Goal: Transaction & Acquisition: Purchase product/service

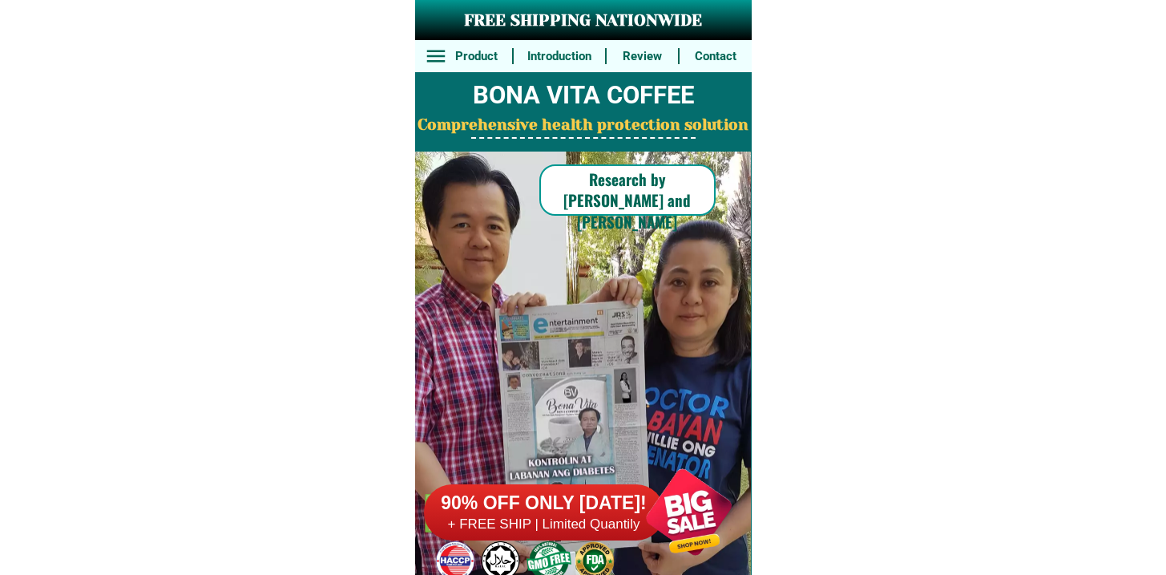
click at [600, 507] on h6 "90% OFF ONLY [DATE]!" at bounding box center [544, 503] width 240 height 24
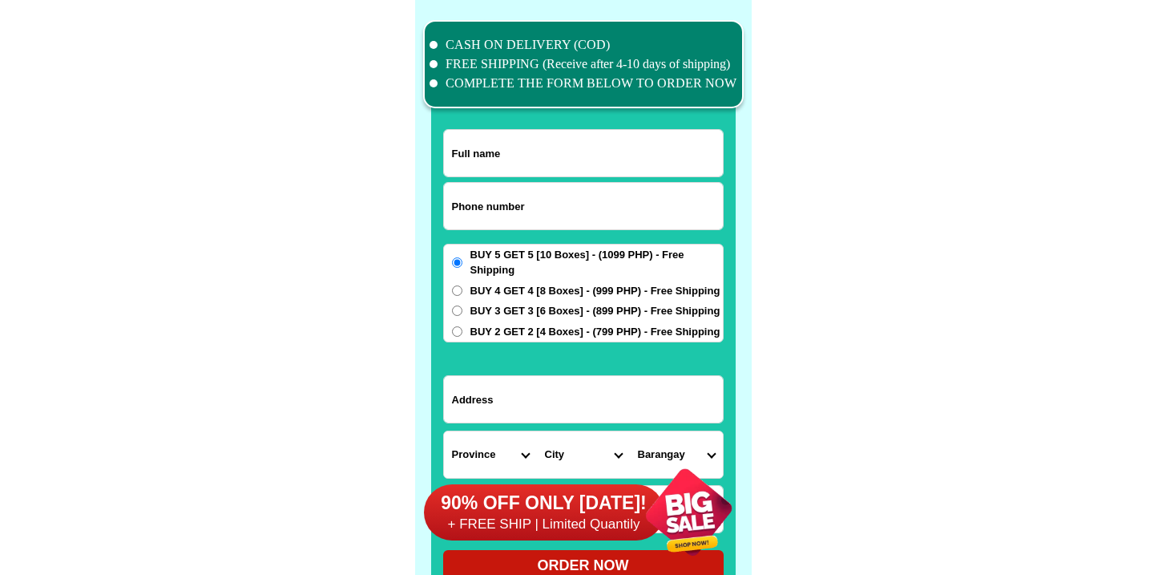
scroll to position [12461, 0]
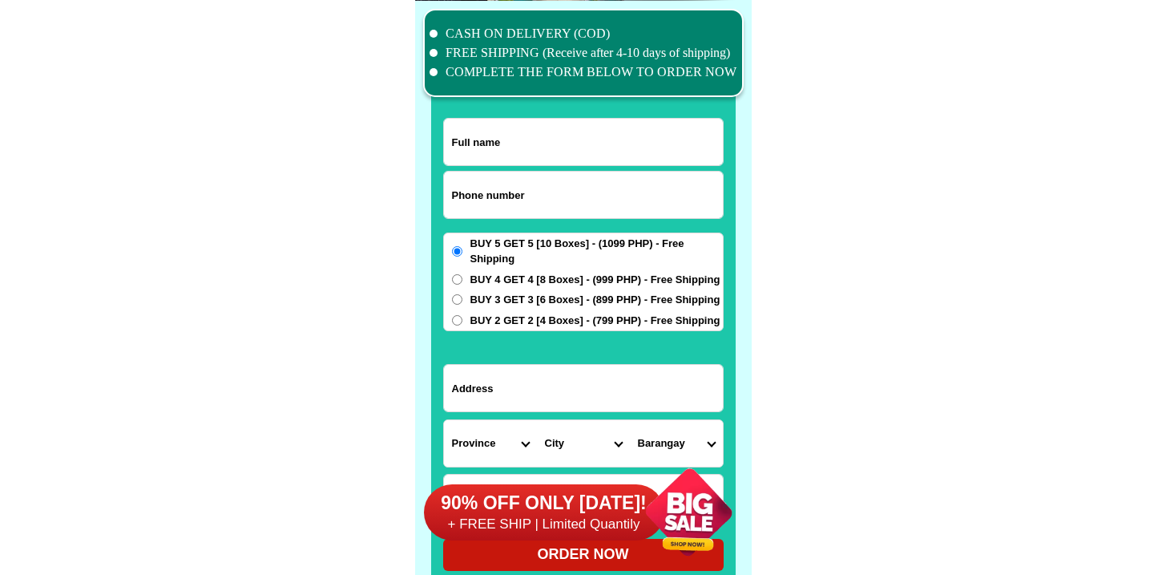
click at [483, 204] on input "Input phone_number" at bounding box center [583, 195] width 279 height 46
paste input "9271568569"
click at [466, 192] on input "0 9271568569" at bounding box center [583, 195] width 279 height 46
click at [463, 196] on input "0 9271568569" at bounding box center [583, 195] width 279 height 46
type input "09271568569"
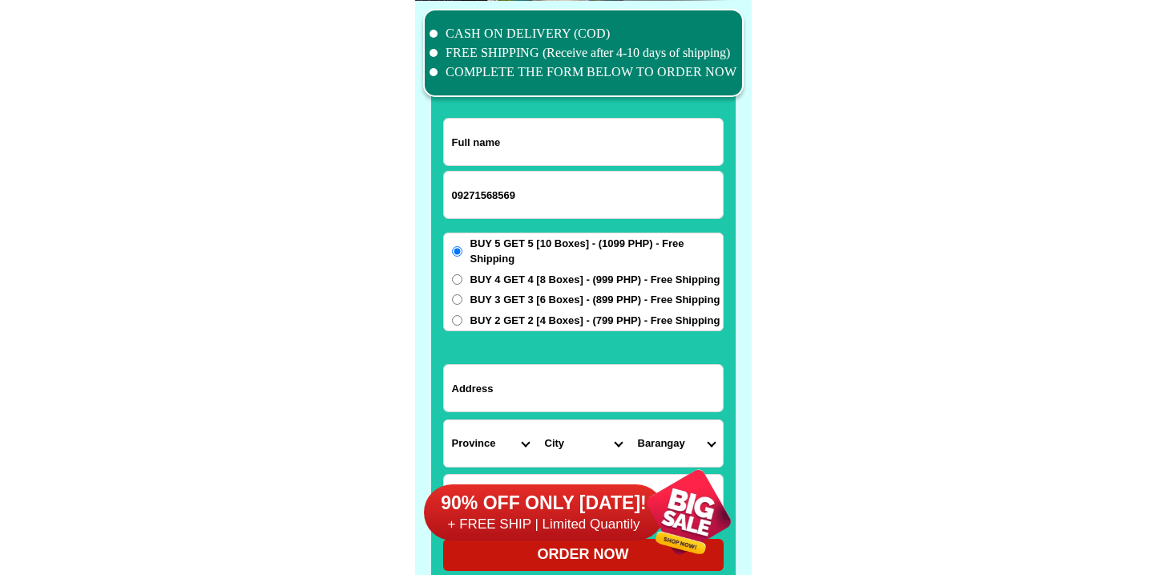
click at [520, 124] on input "Input full_name" at bounding box center [583, 142] width 279 height 46
paste input "[PERSON_NAME]"
type input "[PERSON_NAME]"
click at [513, 401] on input "Input address" at bounding box center [583, 388] width 279 height 46
paste input "500 meters away from [GEOGRAPHIC_DATA]"
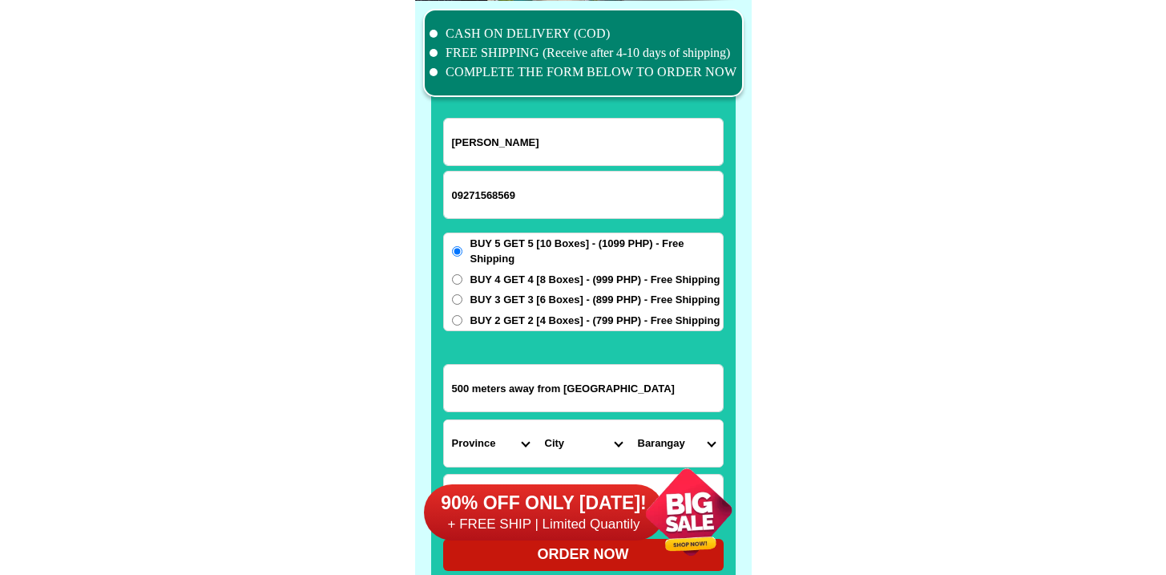
type input "500 meters away from [GEOGRAPHIC_DATA]"
click at [499, 422] on select "Province [GEOGRAPHIC_DATA] [GEOGRAPHIC_DATA] [GEOGRAPHIC_DATA] [GEOGRAPHIC_DATA…" at bounding box center [490, 443] width 93 height 46
select select "63_396"
click at [444, 420] on select "Province [GEOGRAPHIC_DATA] [GEOGRAPHIC_DATA] [GEOGRAPHIC_DATA] [GEOGRAPHIC_DATA…" at bounding box center [490, 443] width 93 height 46
click at [569, 451] on div "90% OFF ONLY [DATE]! + FREE SHIP | Limited Quantily" at bounding box center [588, 512] width 328 height 126
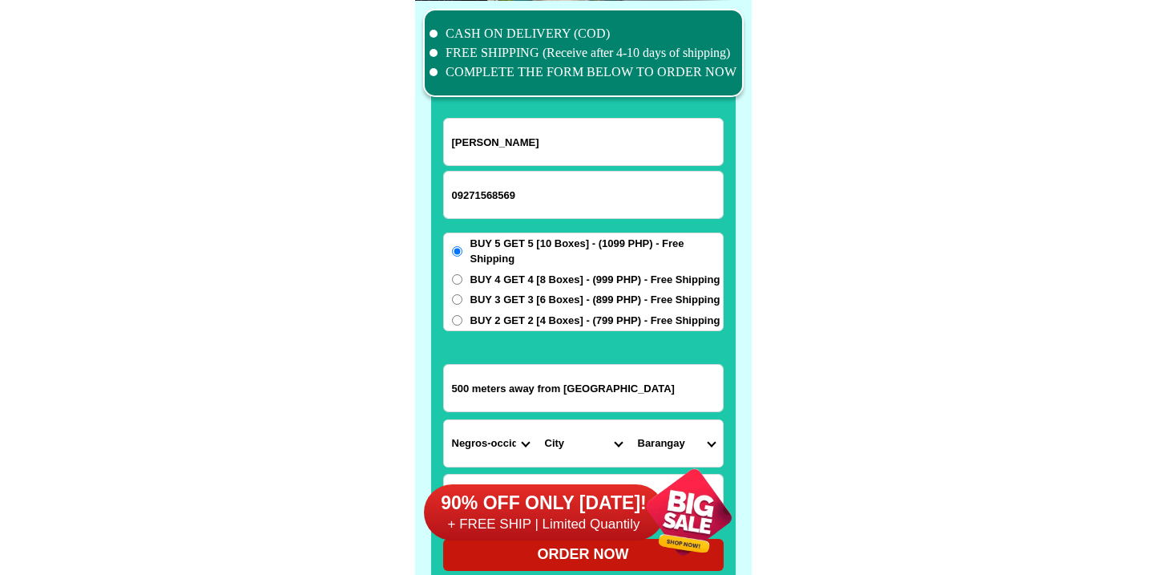
click at [577, 434] on select "City [GEOGRAPHIC_DATA]-city [GEOGRAPHIC_DATA]-city [GEOGRAPHIC_DATA] [GEOGRAPHI…" at bounding box center [583, 443] width 93 height 46
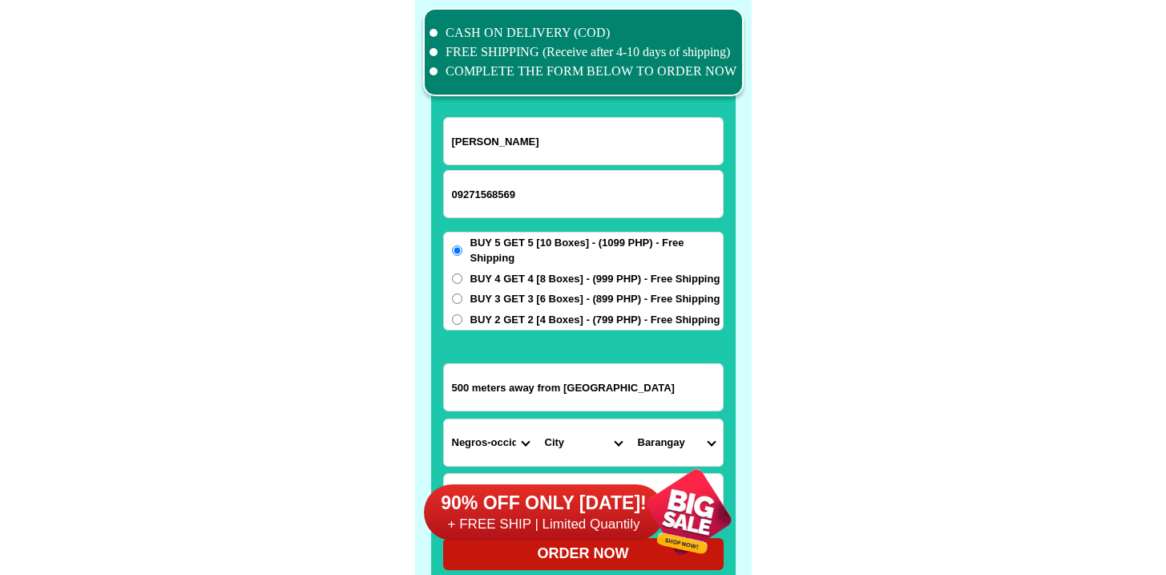
select select "63_3964088"
click at [537, 419] on select "City [GEOGRAPHIC_DATA]-city [GEOGRAPHIC_DATA]-city [GEOGRAPHIC_DATA] [GEOGRAPHI…" at bounding box center [583, 442] width 93 height 46
click at [685, 438] on select "Barangay Barangay 1 (pob.) Barangay 2 (pob.) Barangay 3 (pob.) Barangay 4 (pob.…" at bounding box center [676, 442] width 93 height 46
select select "63_396408834531"
click at [630, 419] on select "Barangay Barangay 1 (pob.) Barangay 2 (pob.) Barangay 3 (pob.) Barangay 4 (pob.…" at bounding box center [676, 442] width 93 height 46
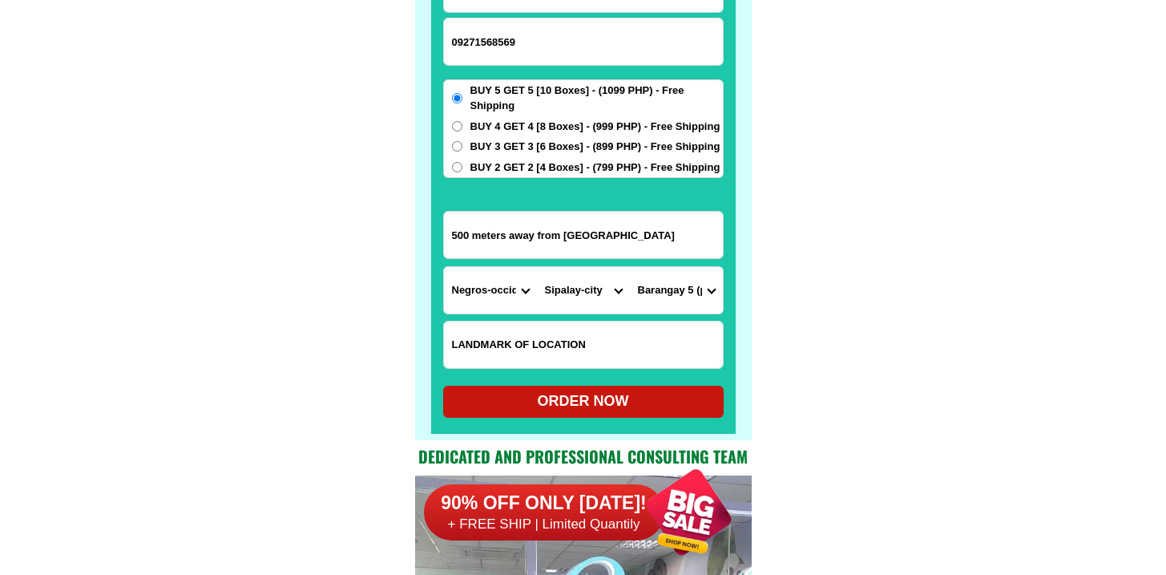
scroll to position [12626, 0]
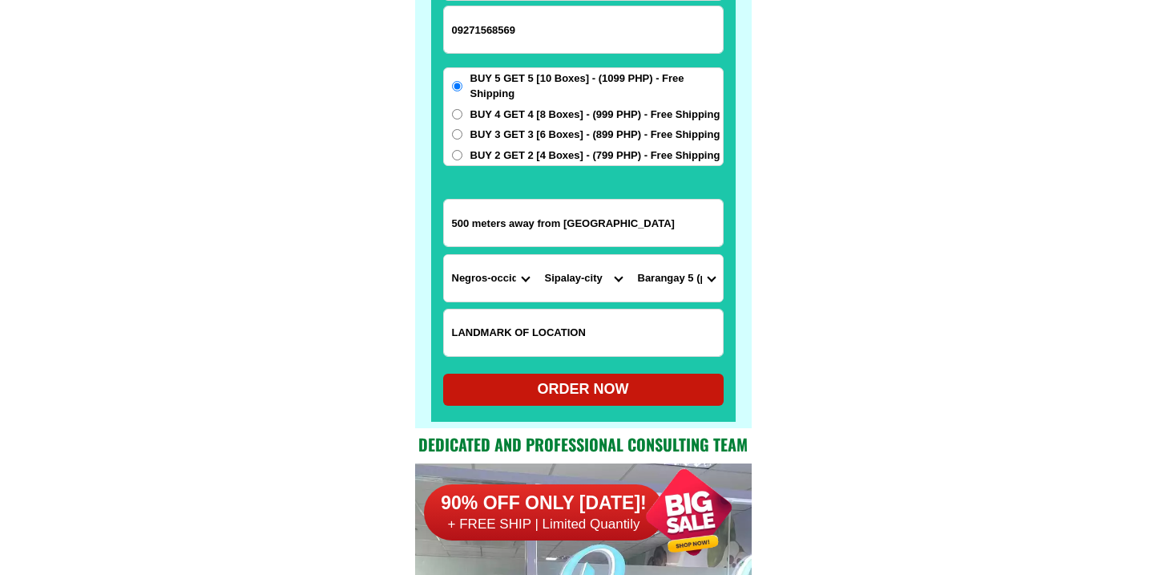
click at [568, 391] on div "ORDER NOW" at bounding box center [583, 389] width 281 height 22
radio input "true"
